Goal: Use online tool/utility

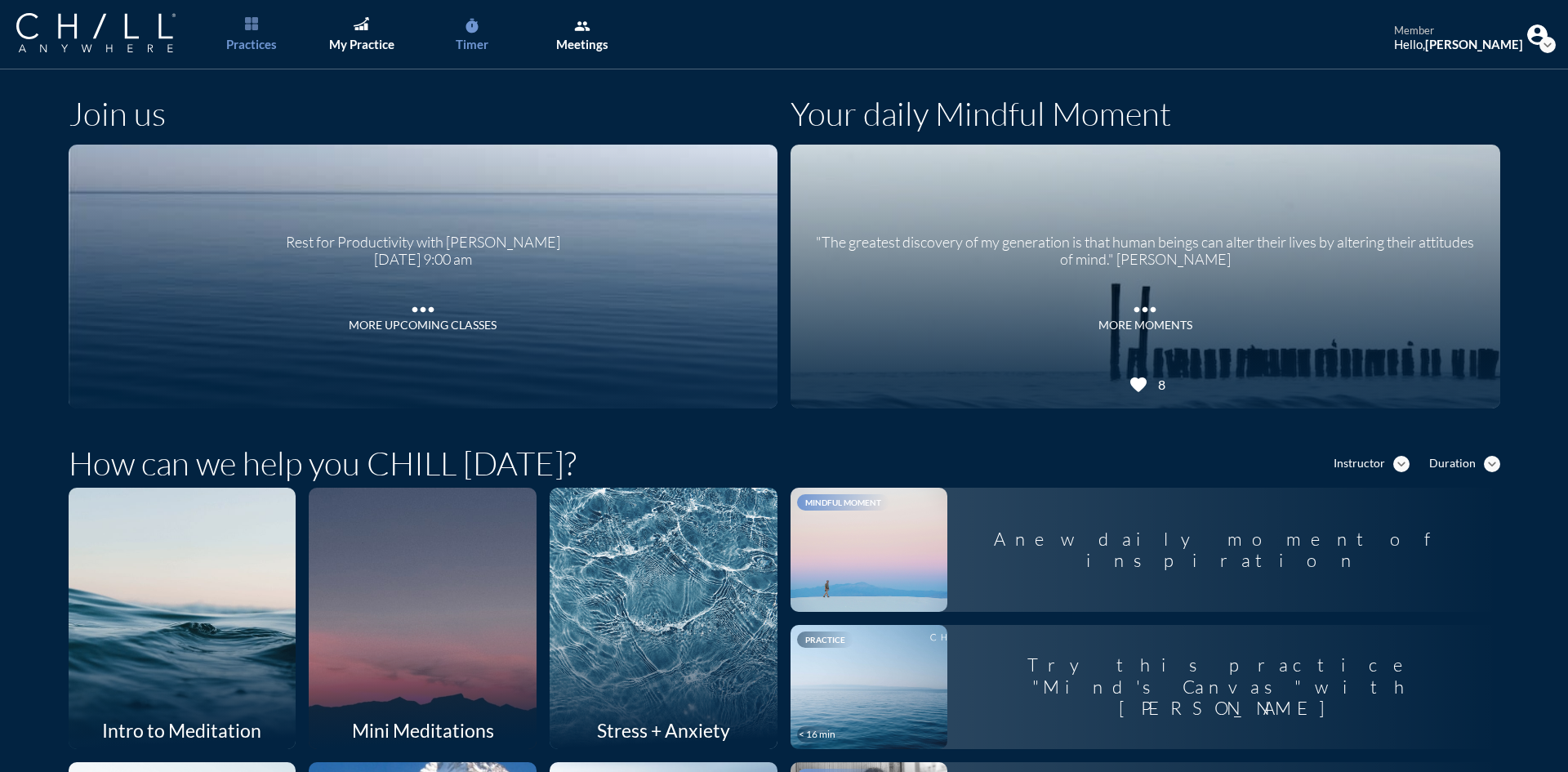
click at [475, 33] on icon "timer" at bounding box center [471, 25] width 16 height 16
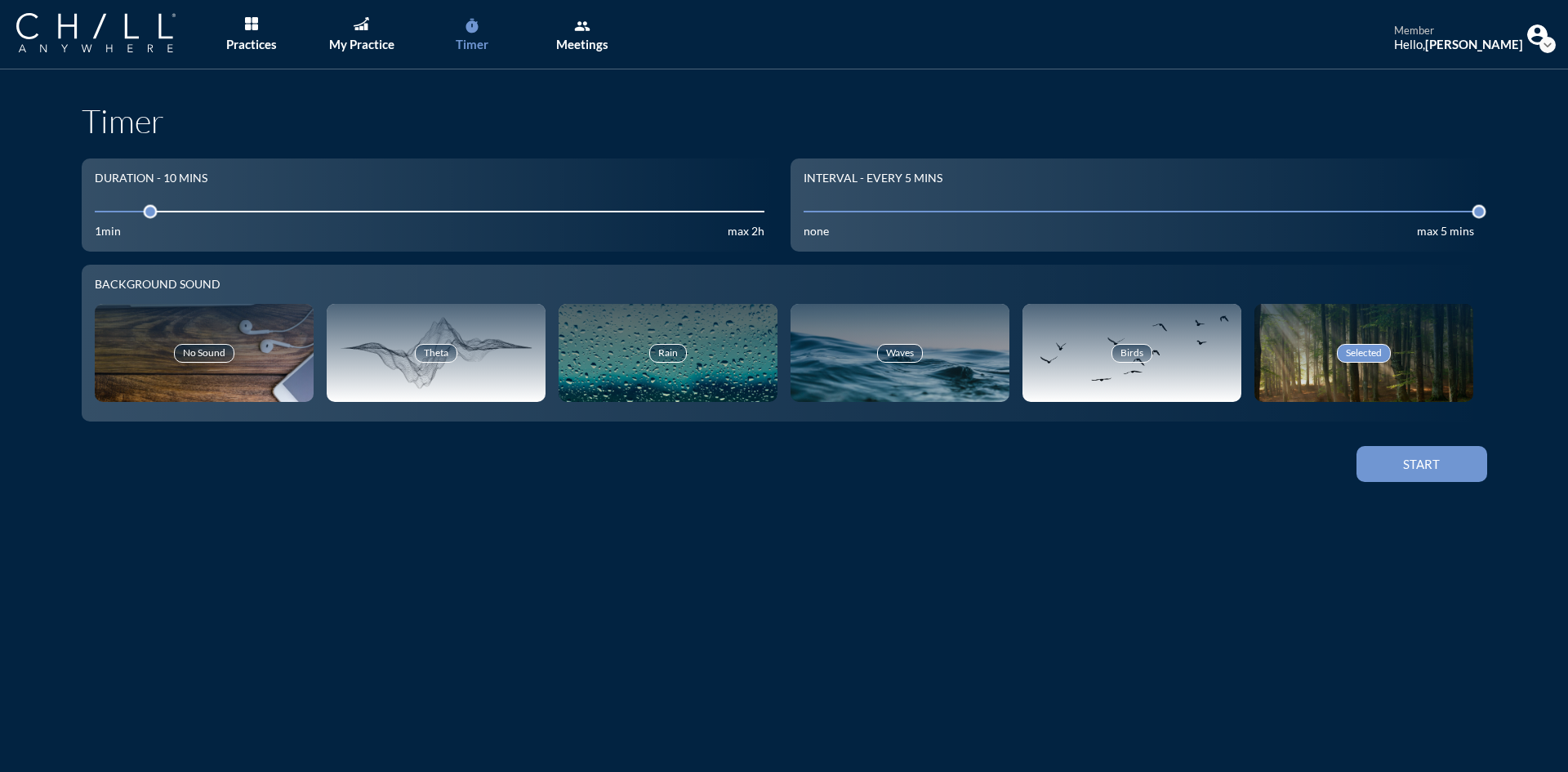
click at [1452, 476] on button "Start" at bounding box center [1422, 464] width 131 height 36
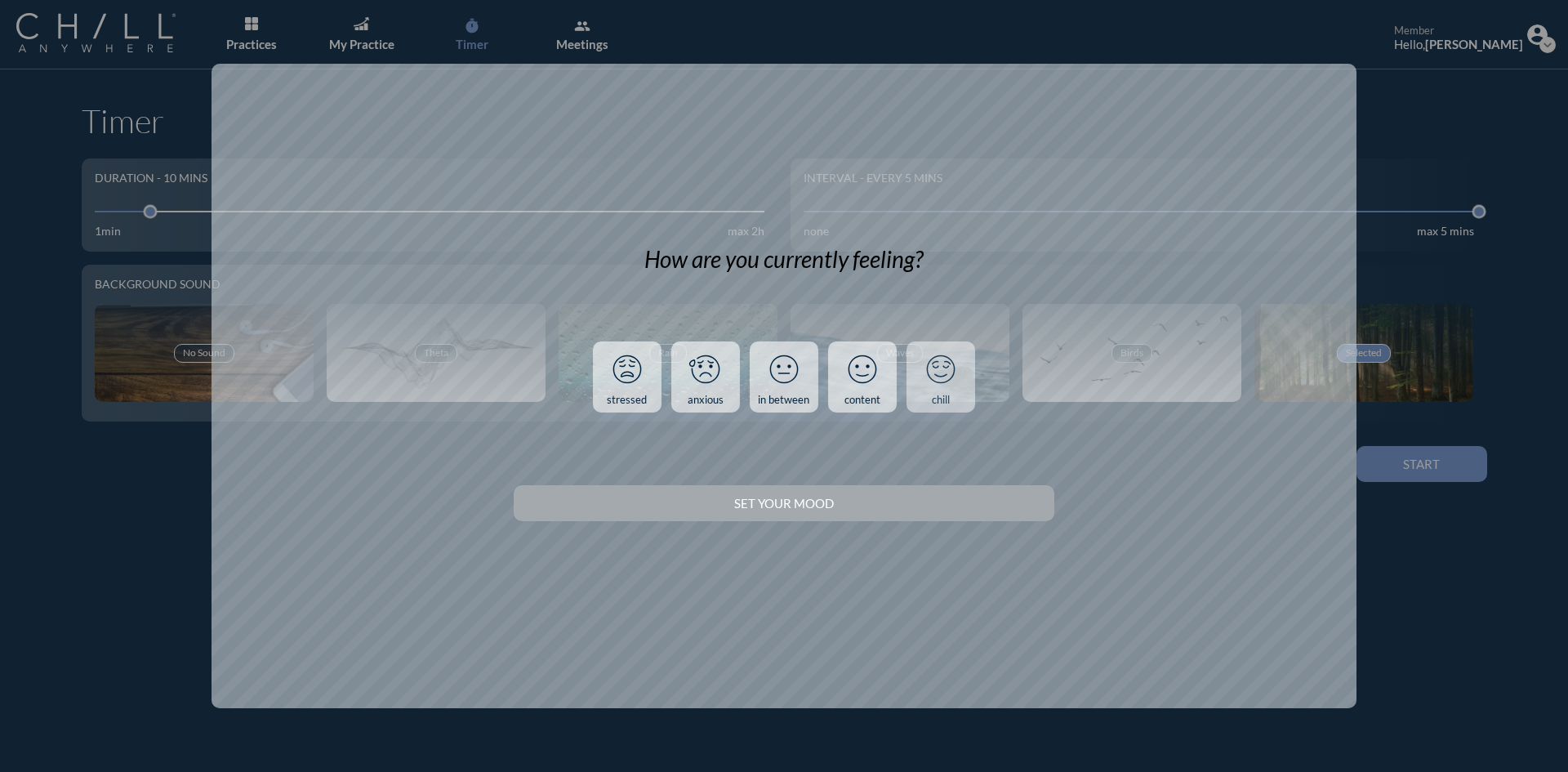
click at [932, 386] on icon at bounding box center [941, 369] width 42 height 42
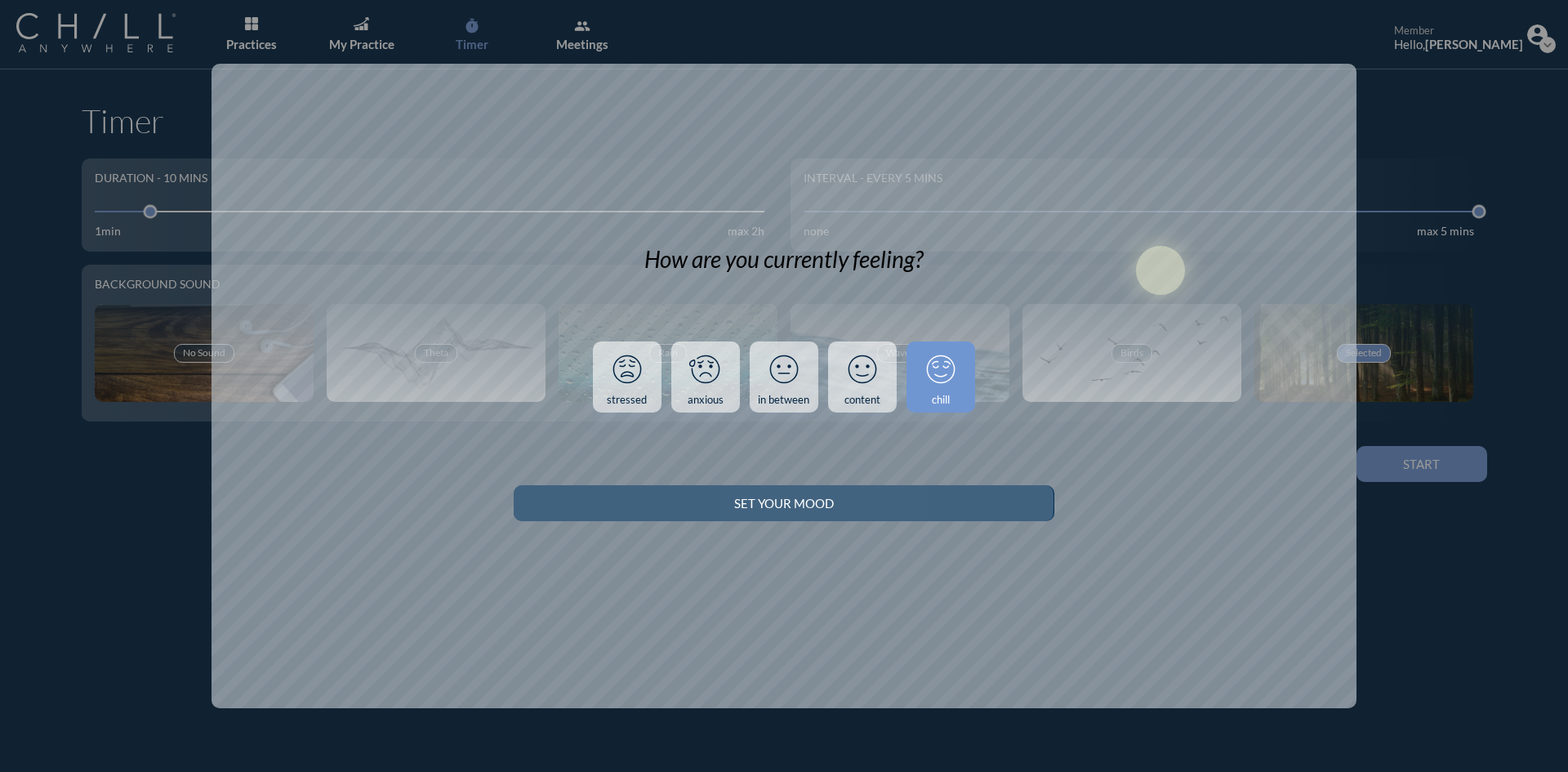
click at [791, 500] on div "Set your Mood" at bounding box center [783, 503] width 482 height 14
